Goal: Task Accomplishment & Management: Use online tool/utility

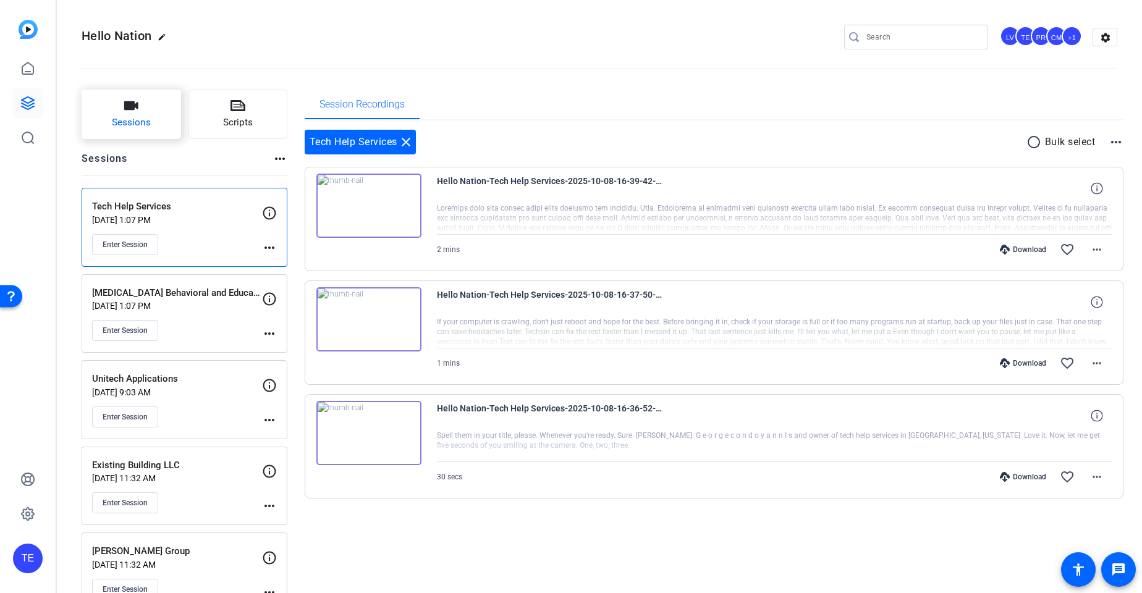
click at [139, 114] on button "Sessions" at bounding box center [131, 114] width 99 height 49
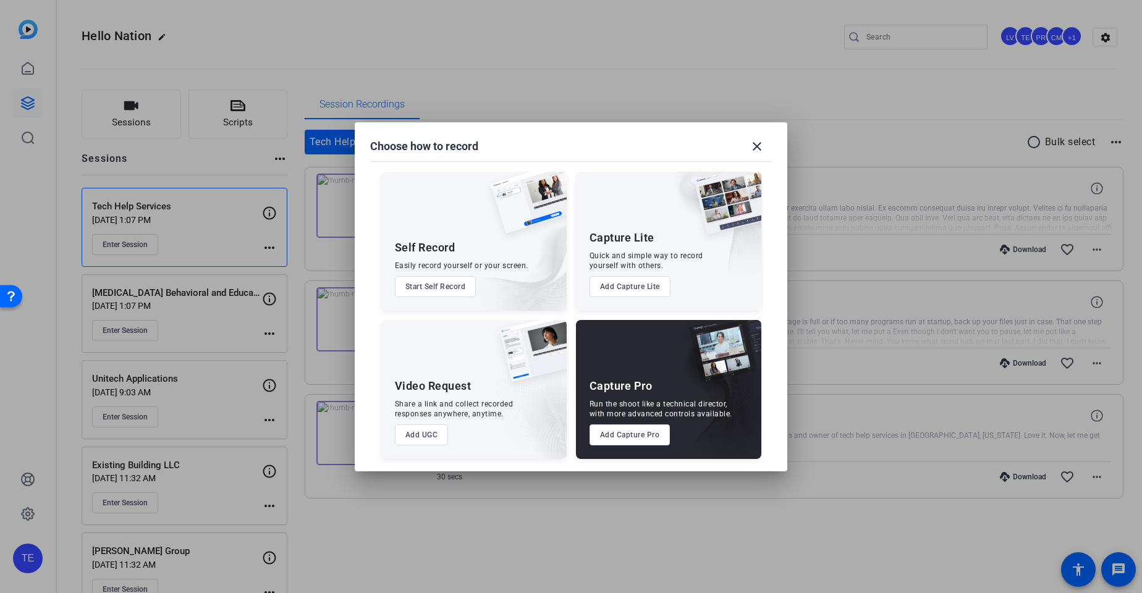
click at [640, 441] on button "Add Capture Pro" at bounding box center [629, 434] width 81 height 21
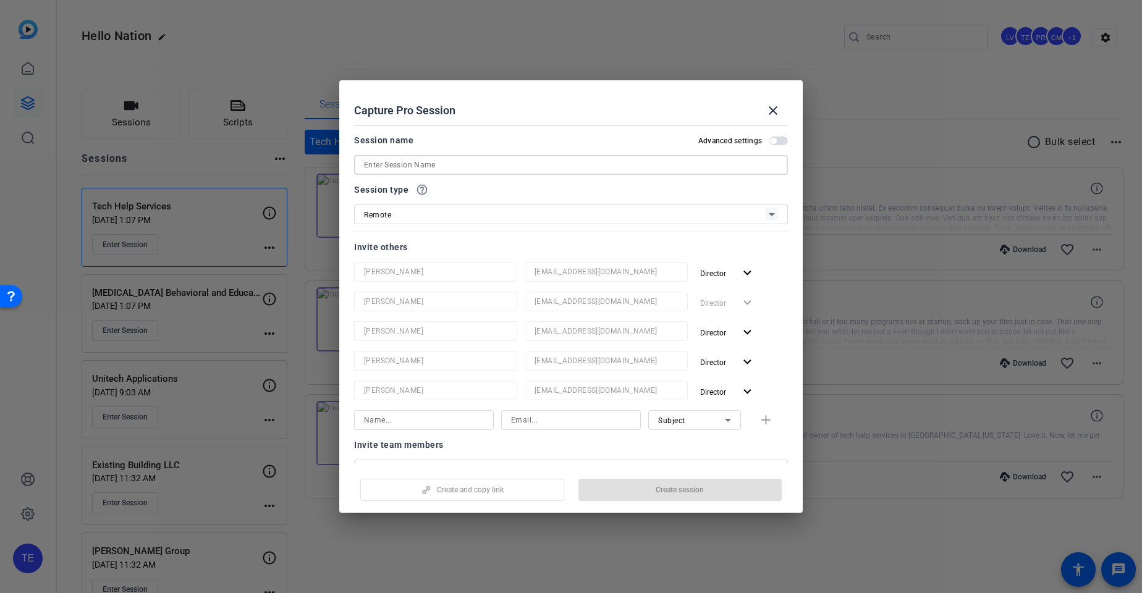
click at [405, 167] on input at bounding box center [571, 165] width 414 height 15
type input "Dental Arts Group"
click at [705, 485] on span "button" at bounding box center [680, 490] width 204 height 30
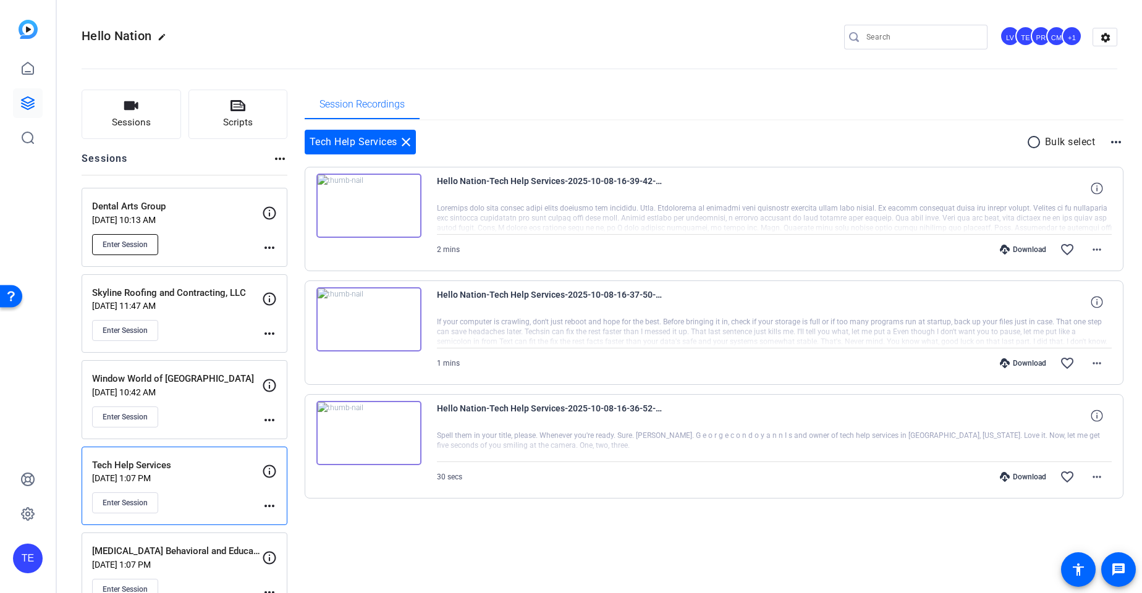
click at [136, 250] on button "Enter Session" at bounding box center [125, 244] width 66 height 21
click at [136, 125] on span "Sessions" at bounding box center [131, 123] width 39 height 14
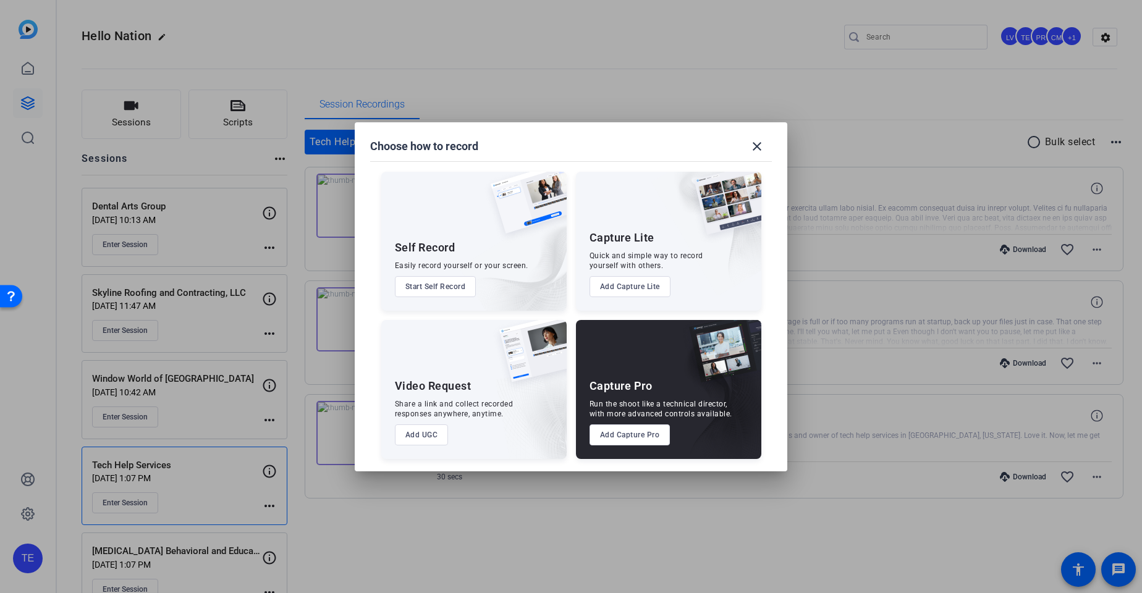
click at [637, 441] on button "Add Capture Pro" at bounding box center [629, 434] width 81 height 21
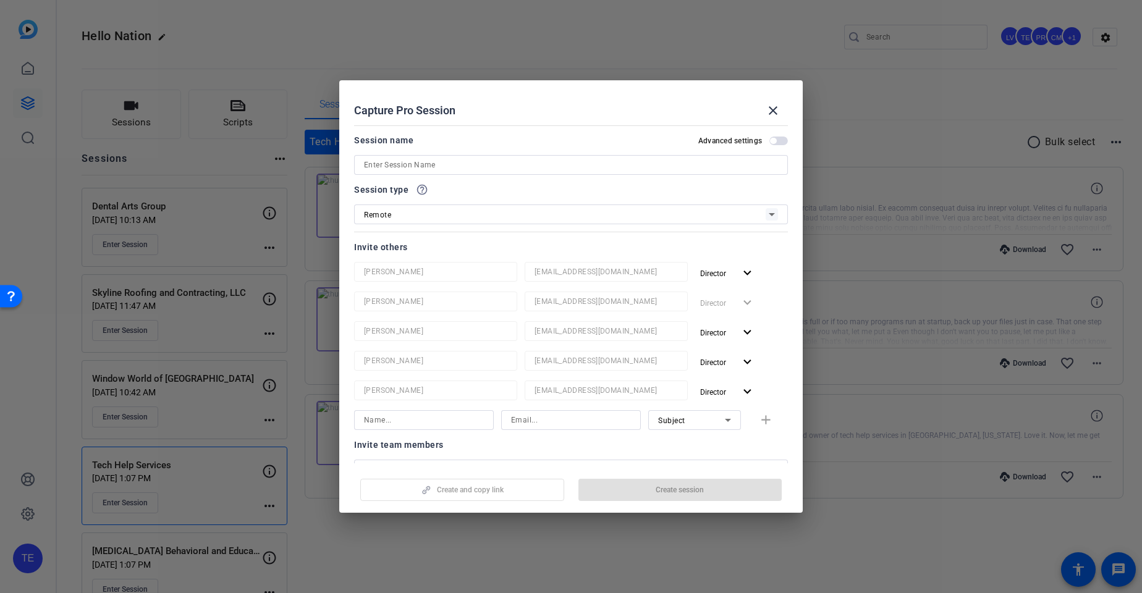
click at [401, 166] on input at bounding box center [571, 165] width 414 height 15
type input "Allergy A.R.T.S"
click at [646, 494] on span "button" at bounding box center [680, 490] width 204 height 30
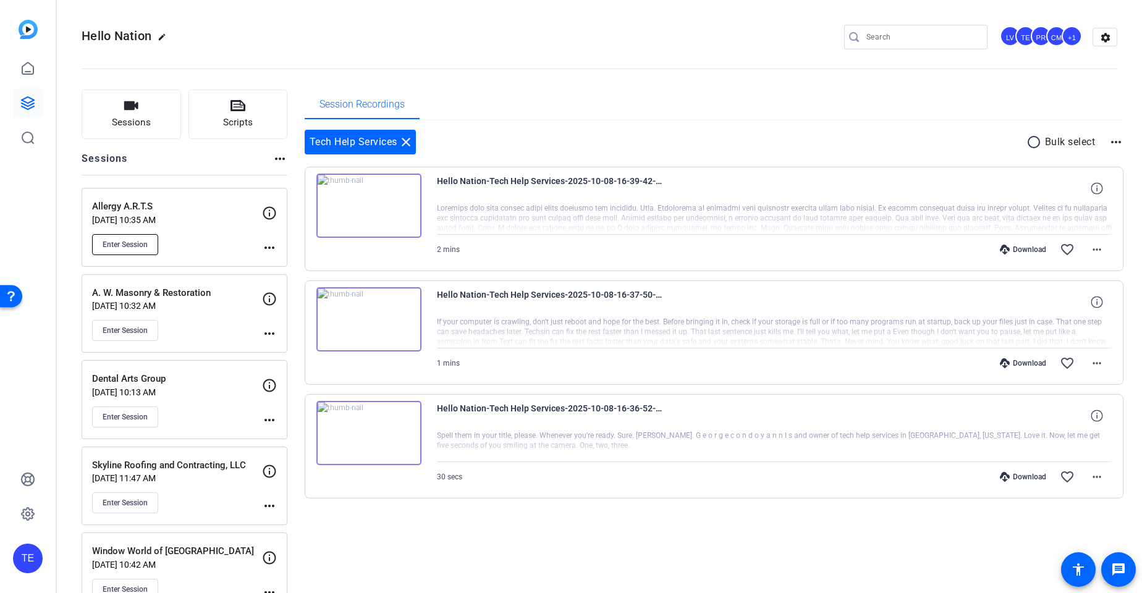
click at [126, 247] on span "Enter Session" at bounding box center [125, 245] width 45 height 10
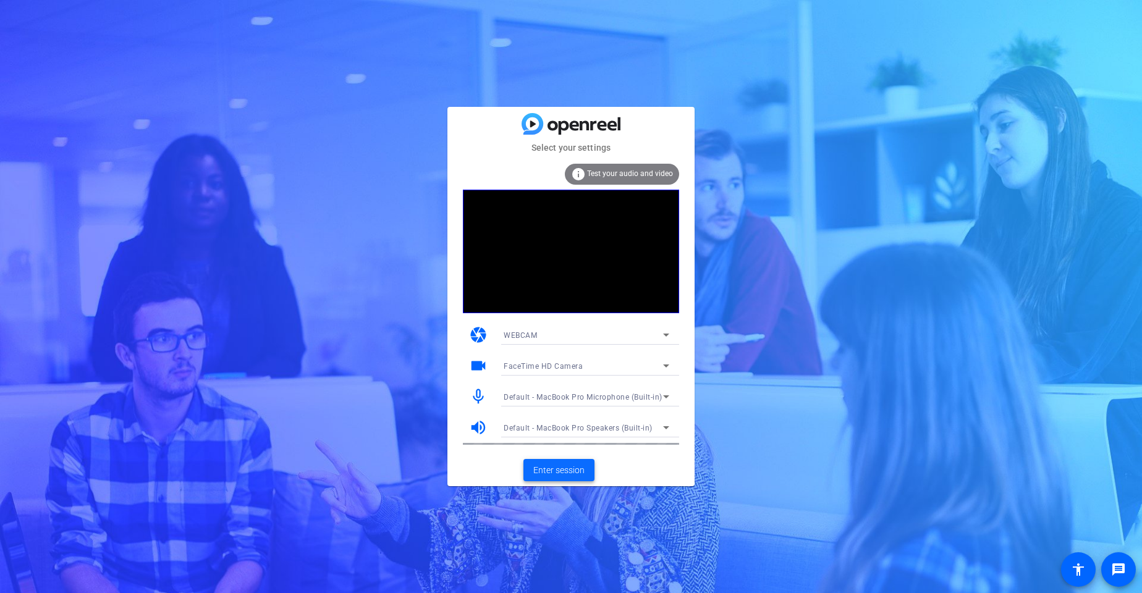
click at [559, 471] on span "Enter session" at bounding box center [558, 470] width 51 height 13
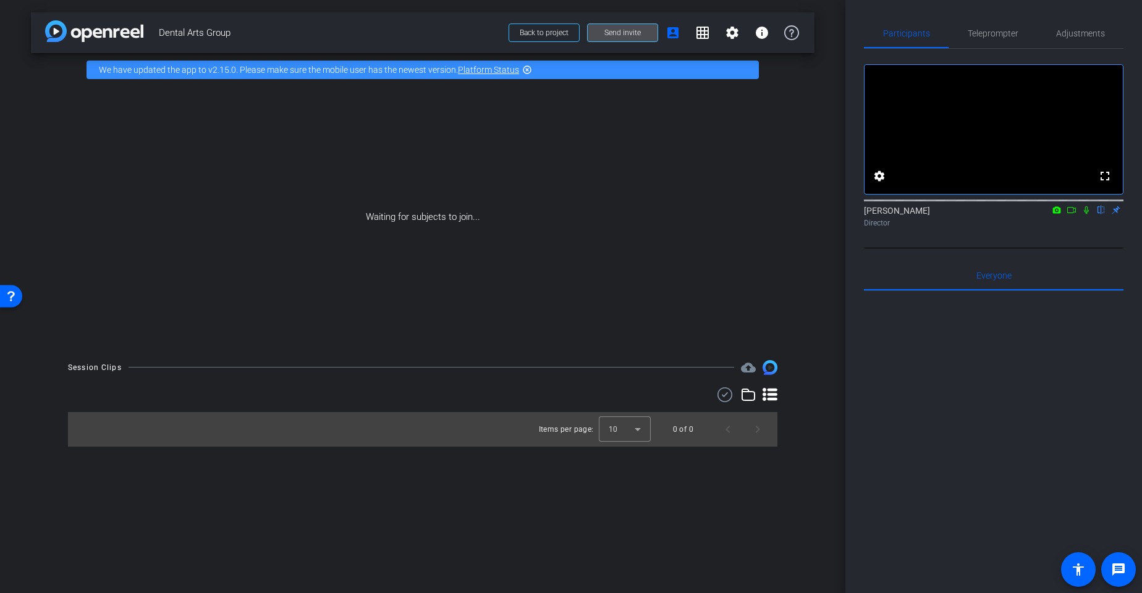
click at [625, 33] on span "Send invite" at bounding box center [622, 33] width 36 height 10
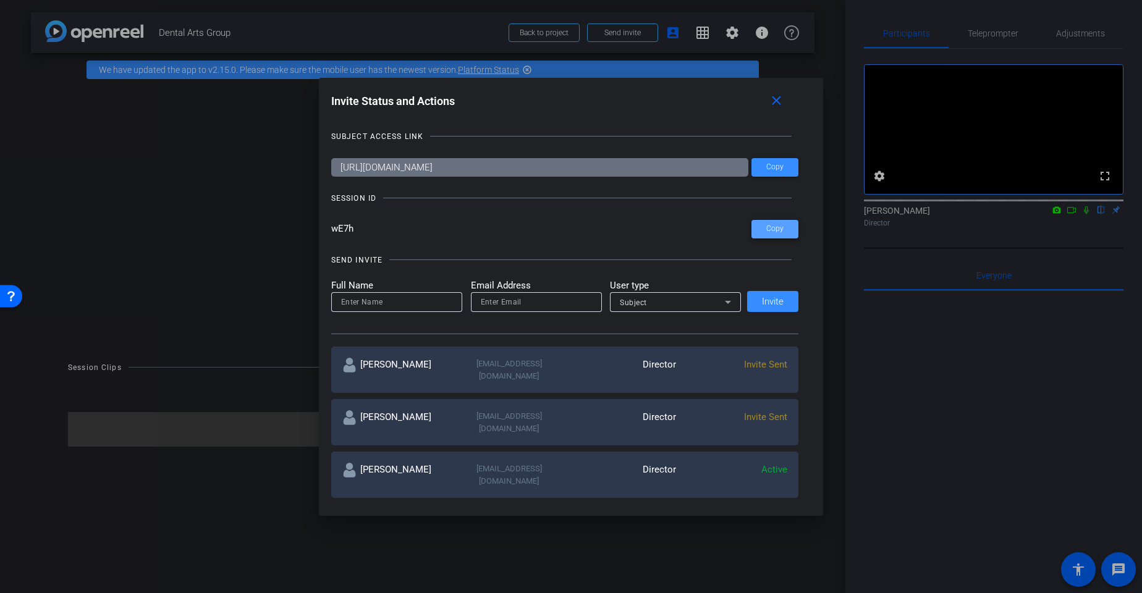
drag, startPoint x: 768, startPoint y: 230, endPoint x: 729, endPoint y: 150, distance: 89.3
click at [768, 230] on span "Copy" at bounding box center [774, 228] width 17 height 9
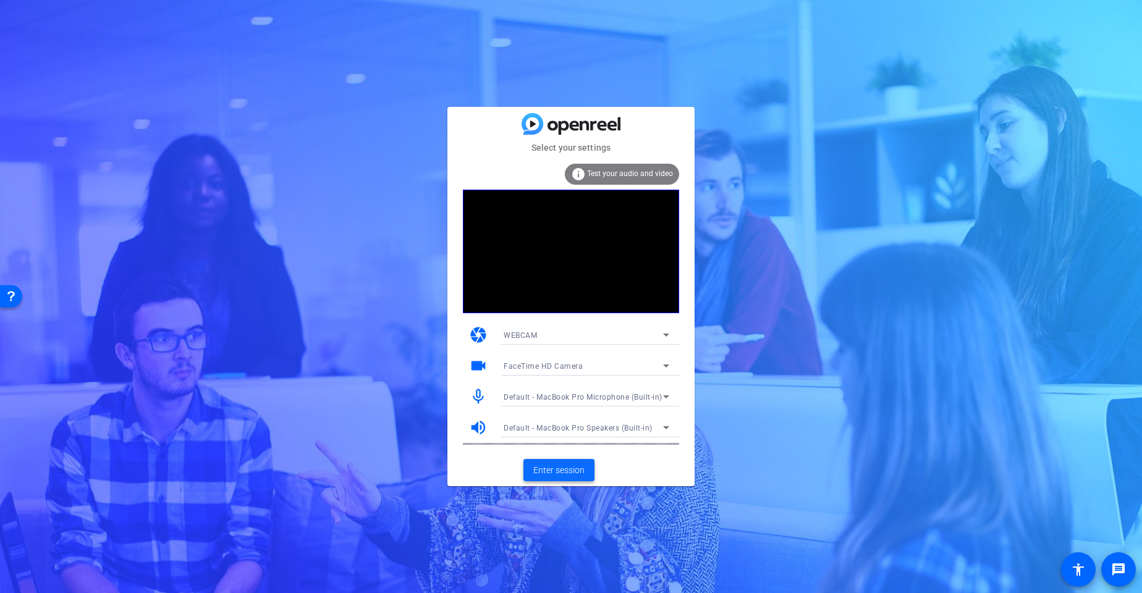
click at [546, 475] on span "Enter session" at bounding box center [558, 470] width 51 height 13
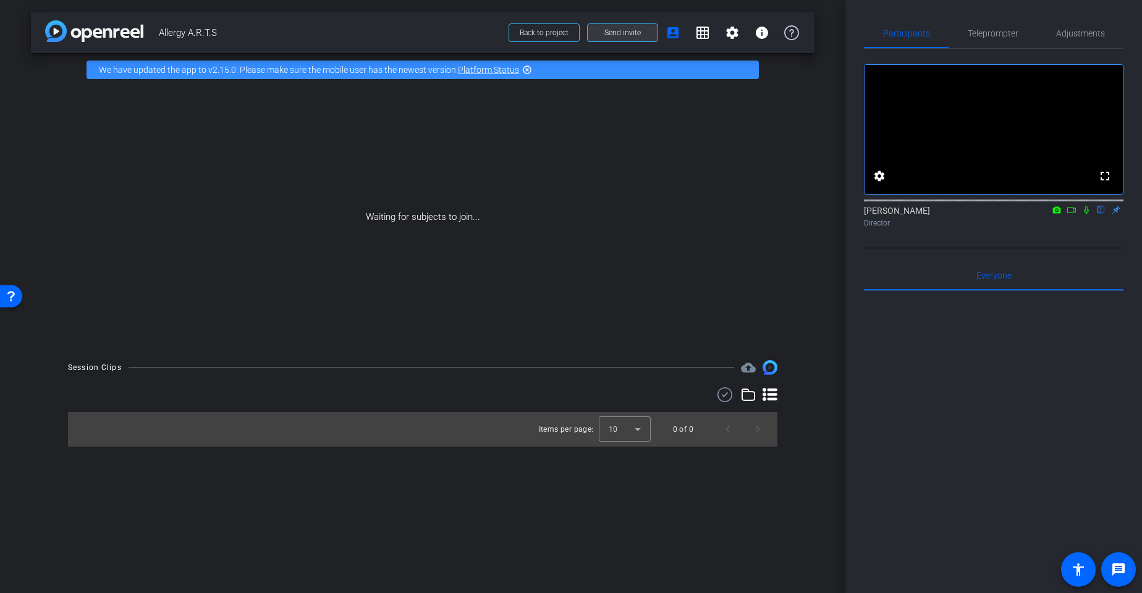
click at [622, 34] on span "Send invite" at bounding box center [622, 33] width 36 height 10
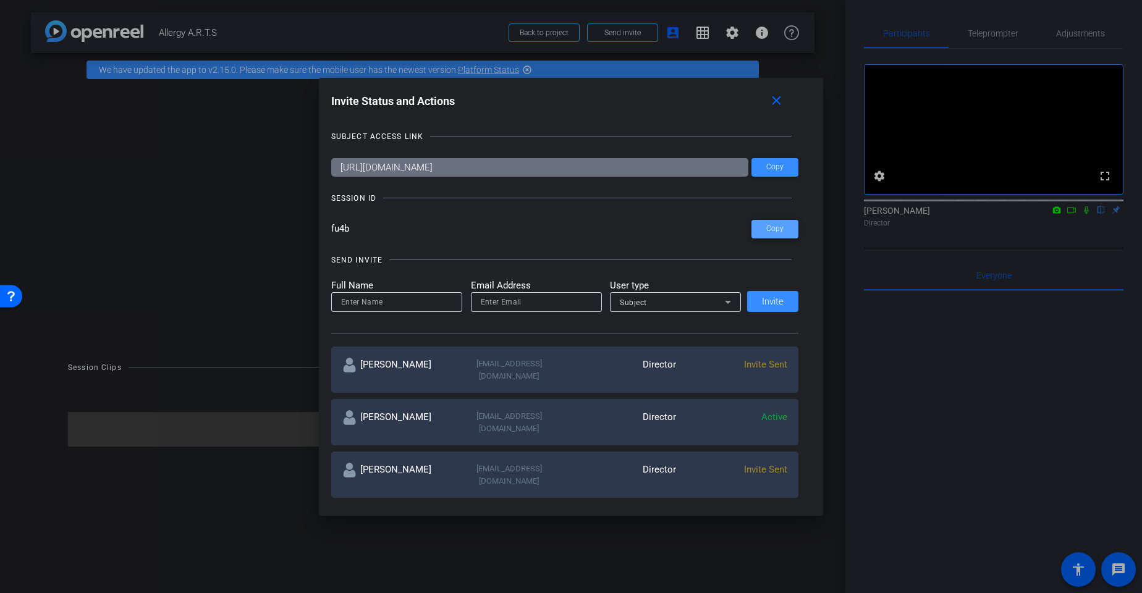
click at [775, 229] on span "Copy" at bounding box center [774, 228] width 17 height 9
